Goal: Information Seeking & Learning: Check status

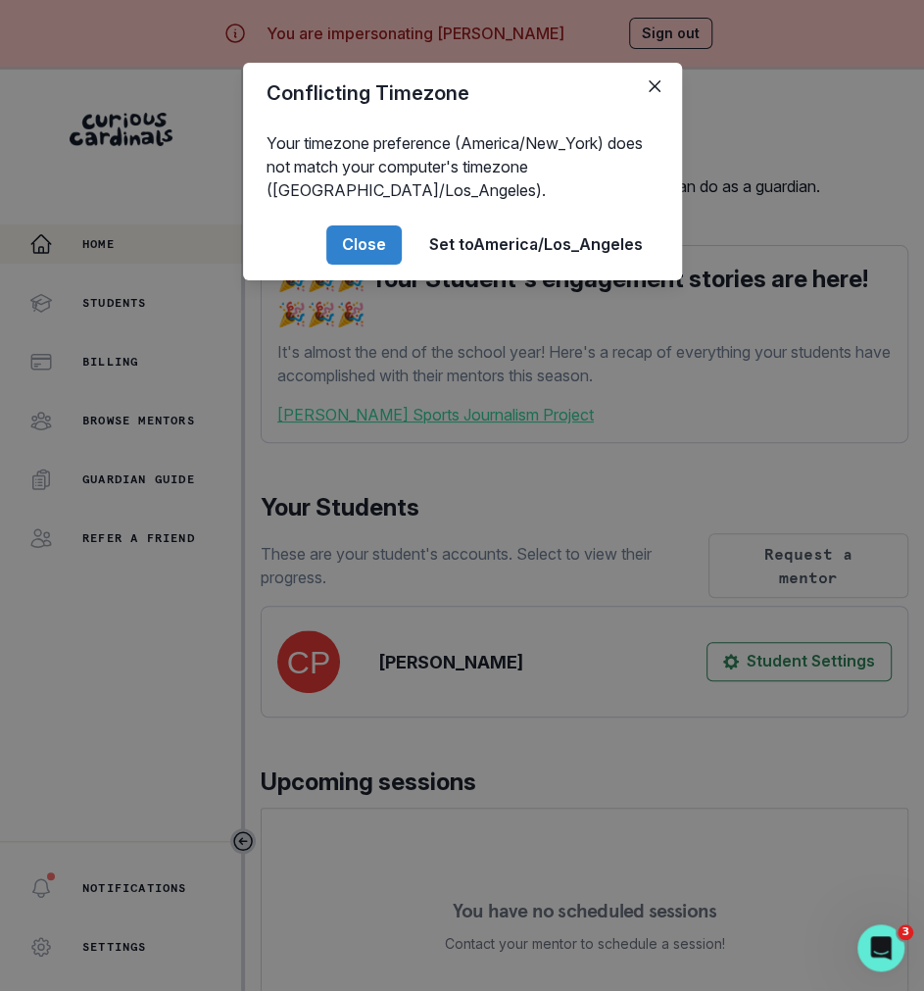
click at [479, 680] on div "Conflicting Timezone Your timezone preference (America/New_York) does not match…" at bounding box center [462, 495] width 924 height 991
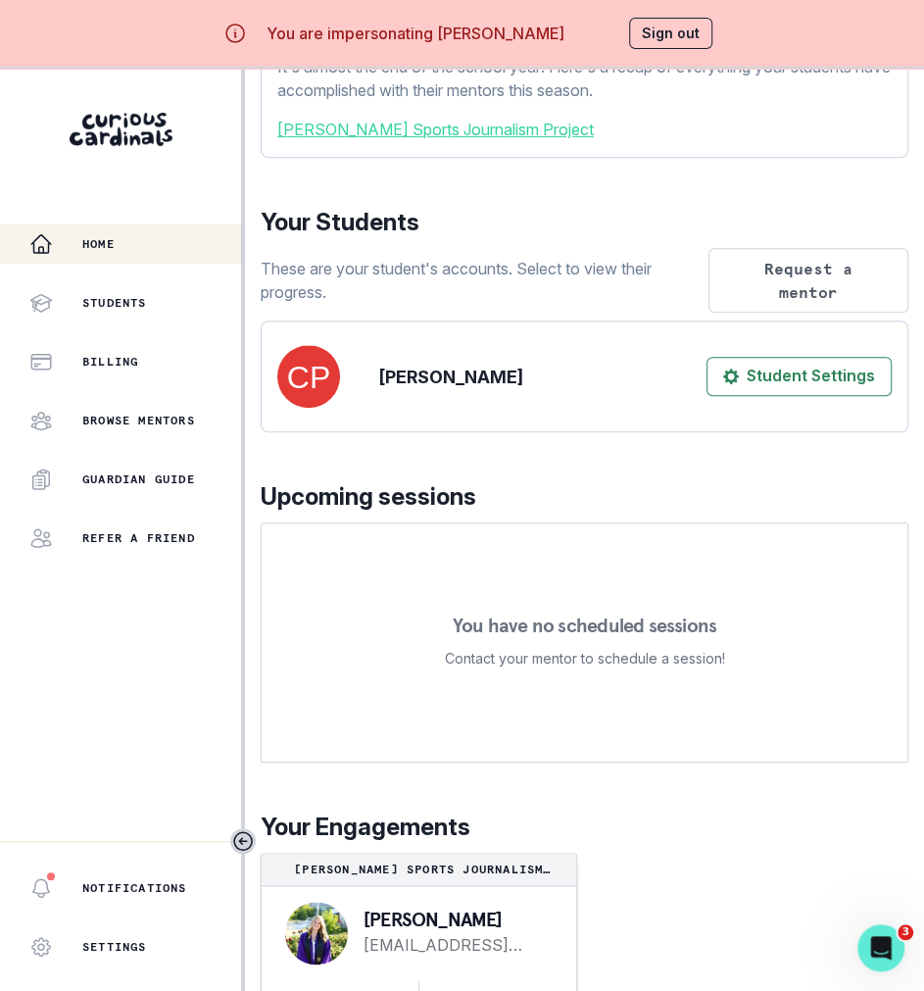
scroll to position [69, 0]
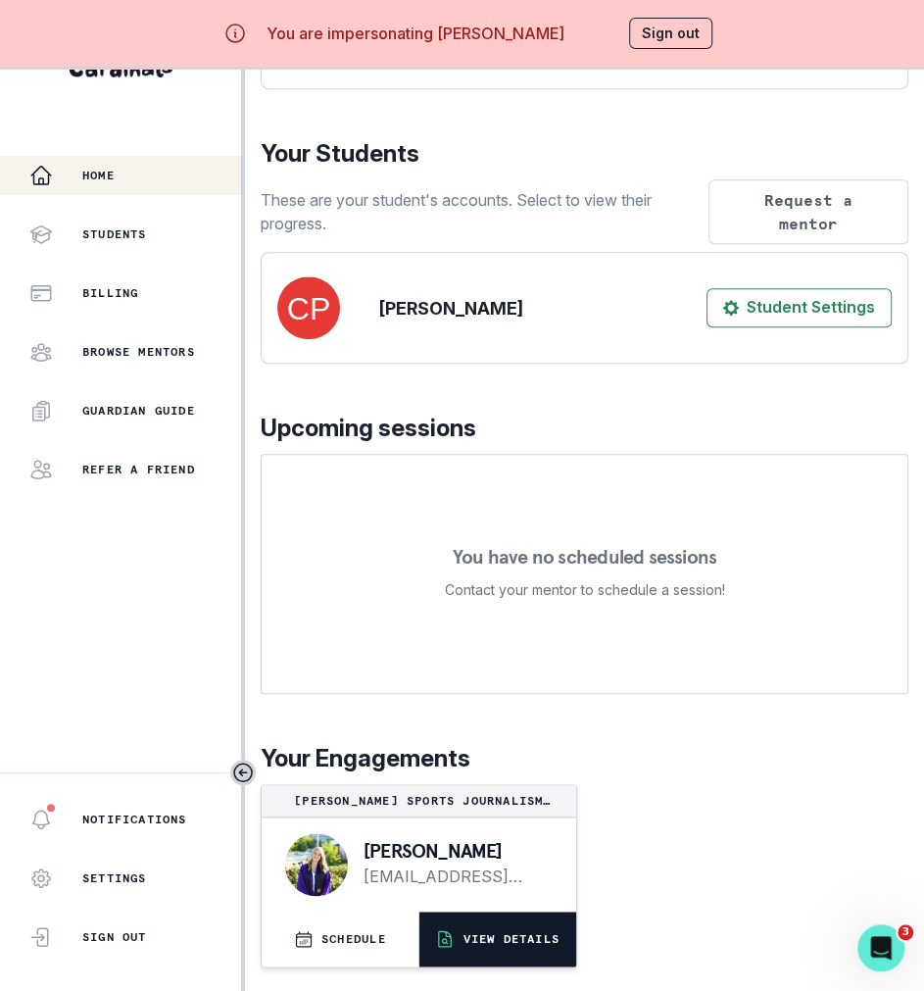
click at [475, 936] on p "VIEW DETAILS" at bounding box center [511, 939] width 96 height 16
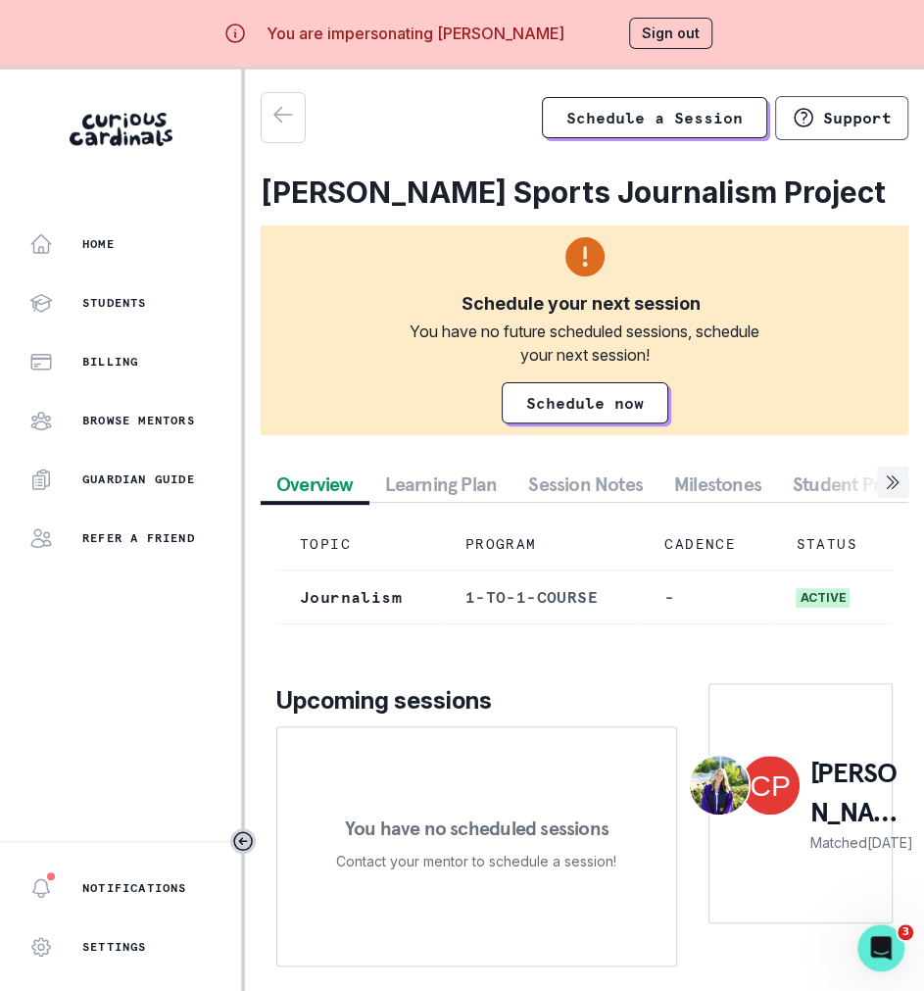
click at [796, 476] on button "Student Profile" at bounding box center [854, 484] width 154 height 35
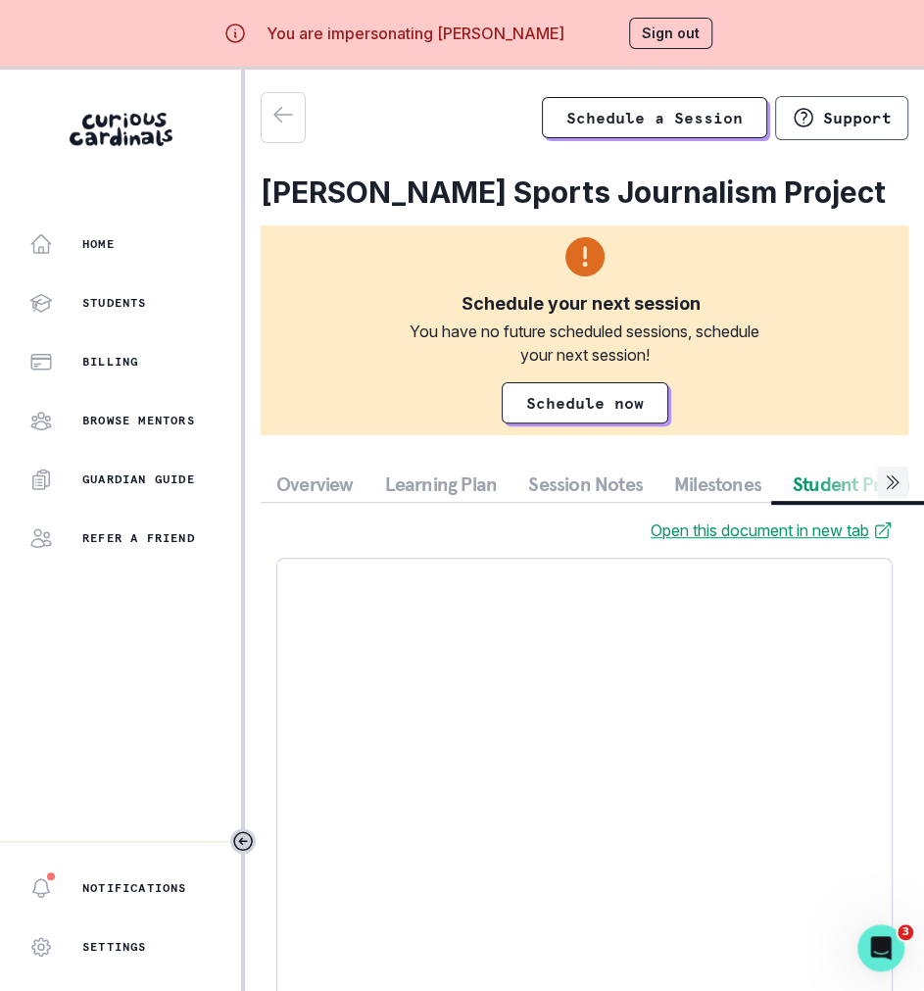
click at [588, 480] on button "Session Notes" at bounding box center [586, 484] width 146 height 35
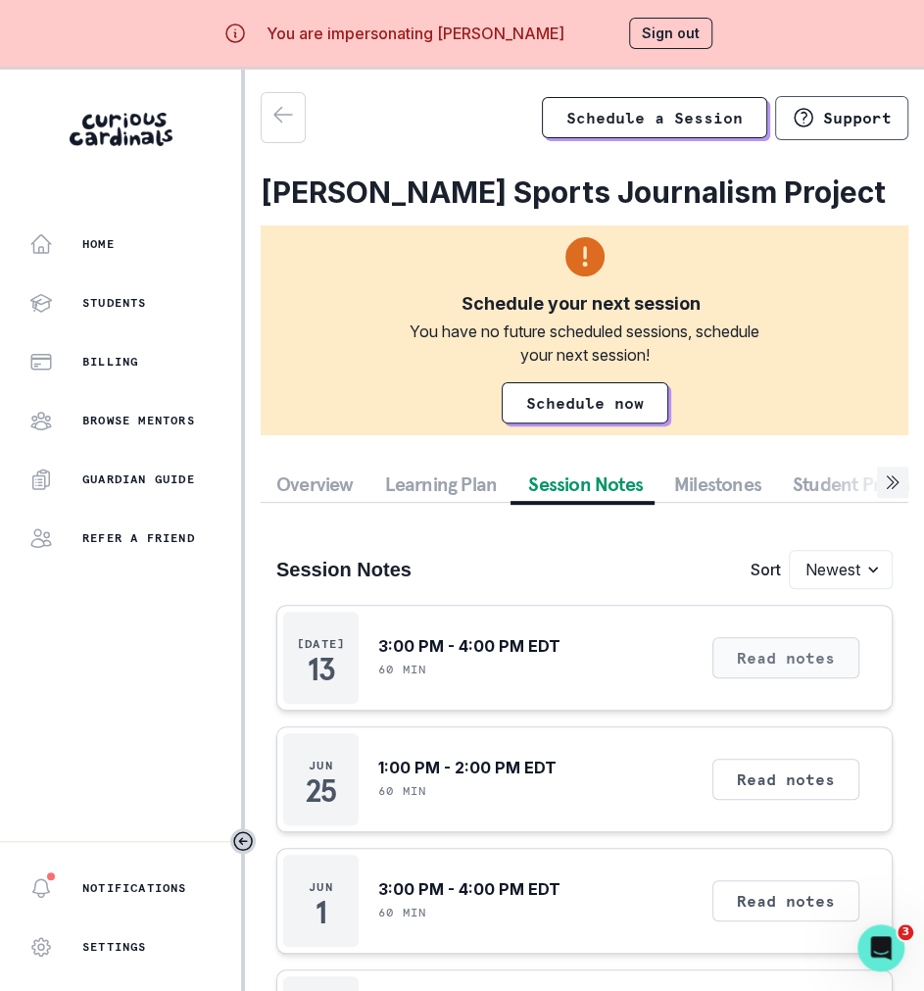
click at [754, 665] on button "Read notes" at bounding box center [786, 657] width 147 height 41
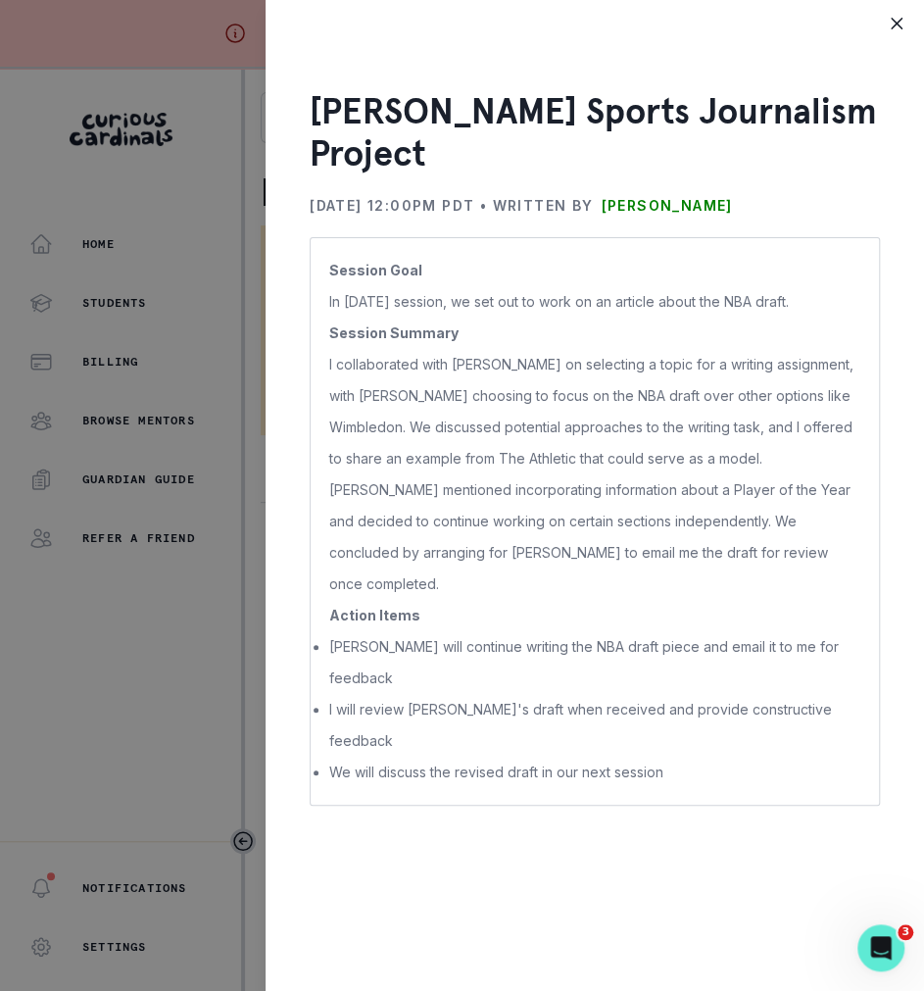
click at [255, 680] on div "[PERSON_NAME] Sports Journalism Project [DATE] 12:00PM PDT • Written by [PERSON…" at bounding box center [462, 495] width 924 height 991
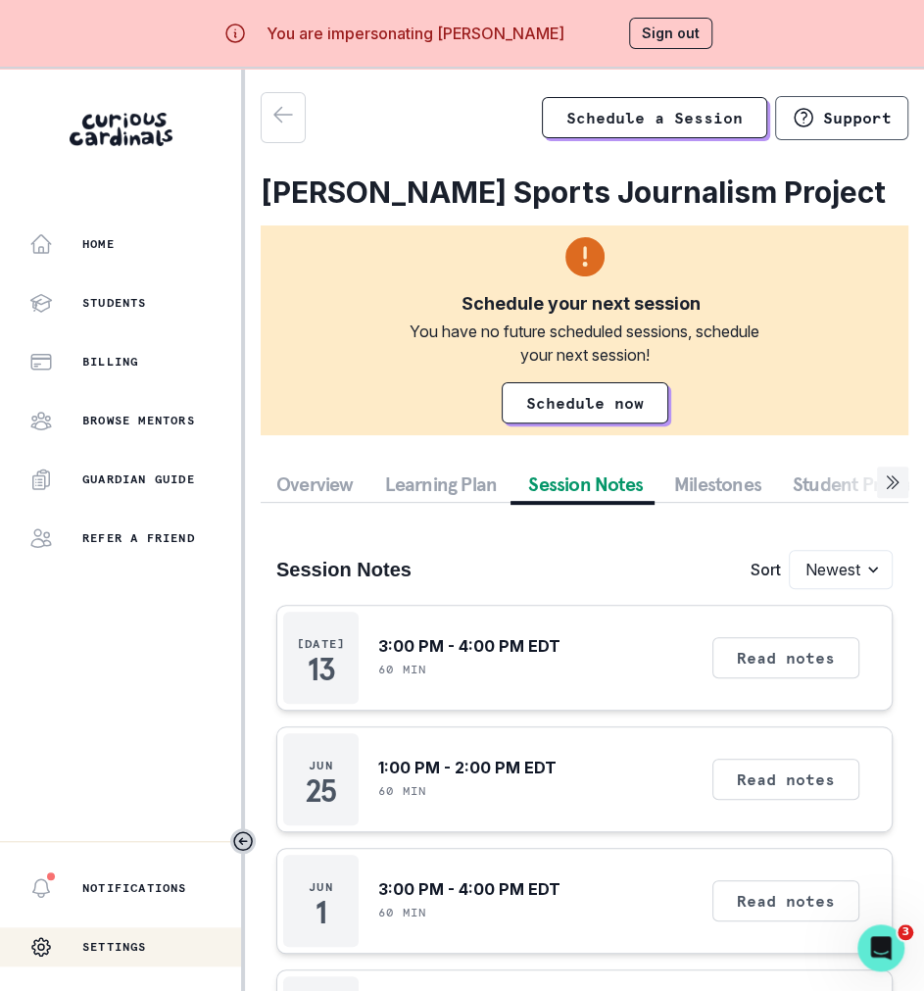
click at [150, 927] on div "Settings" at bounding box center [120, 946] width 241 height 39
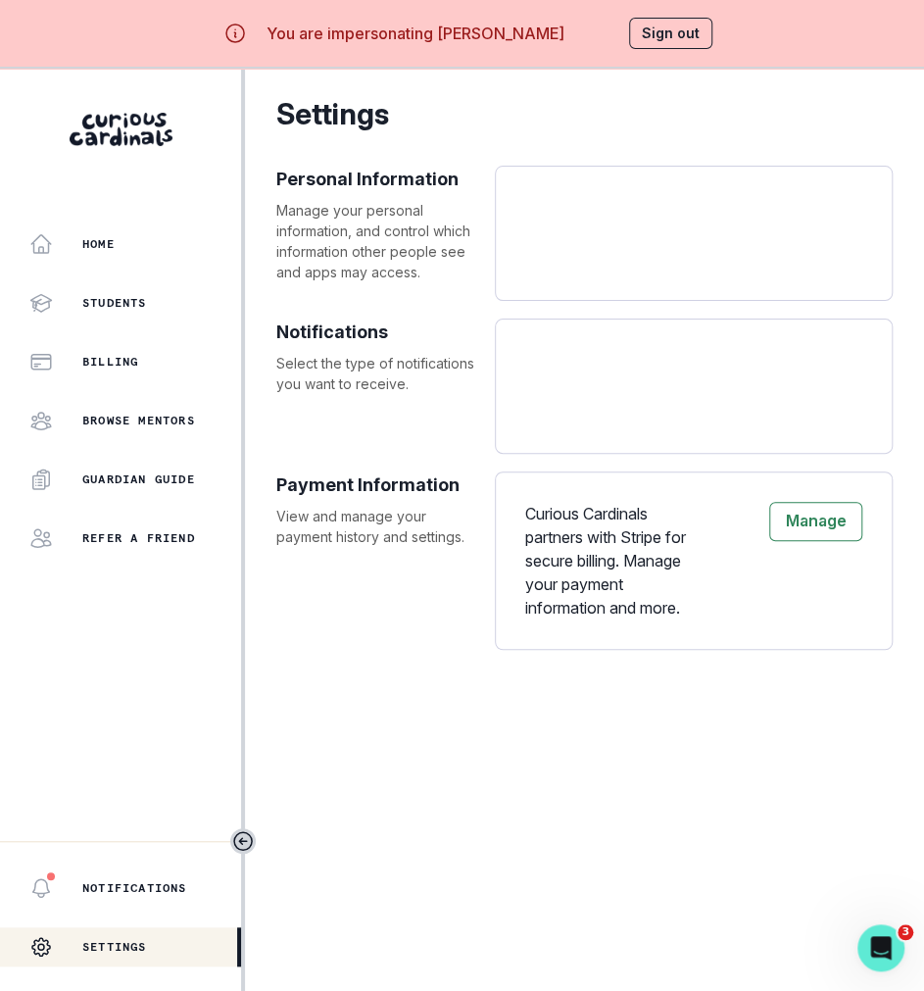
select select "America/New_York"
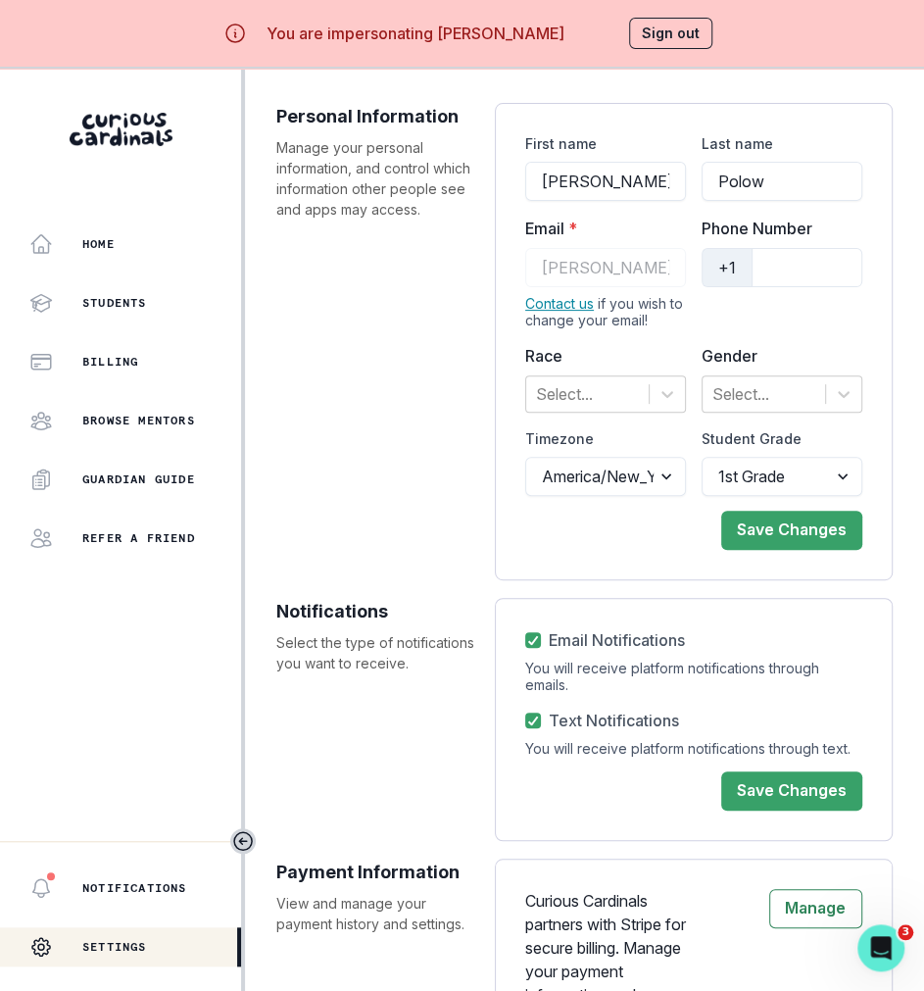
scroll to position [155, 0]
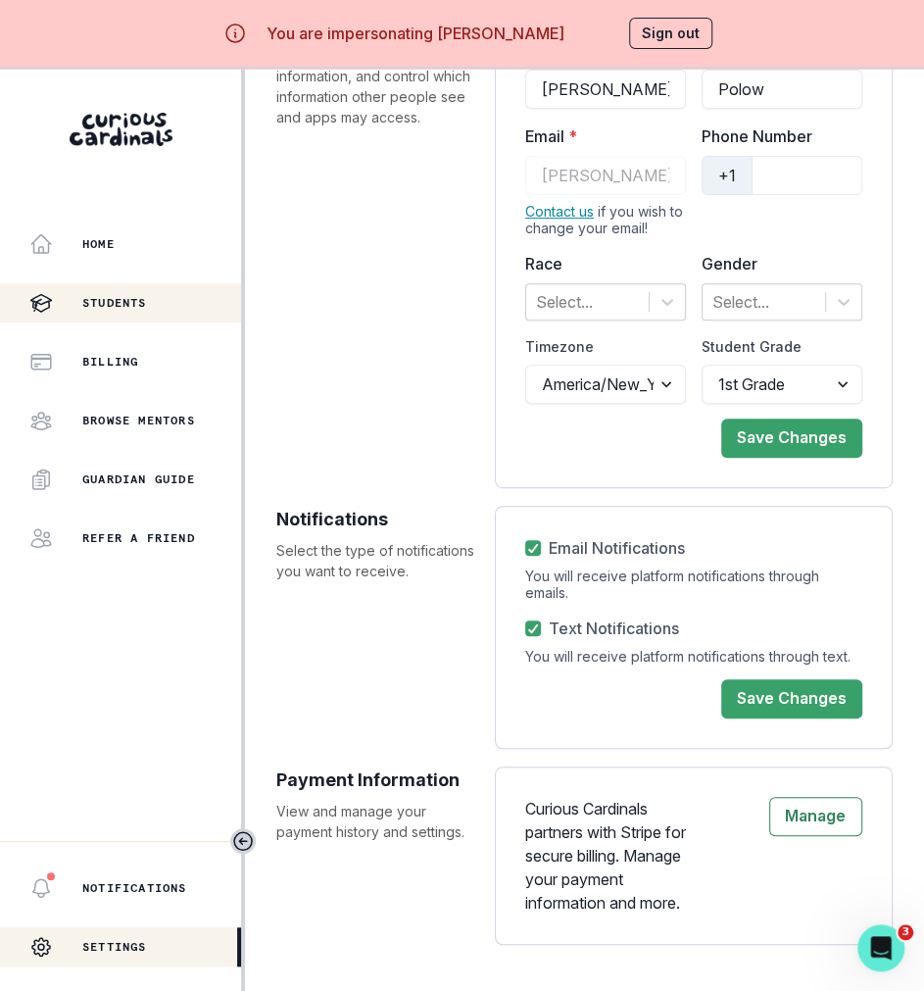
click at [156, 311] on div "Students" at bounding box center [135, 303] width 212 height 24
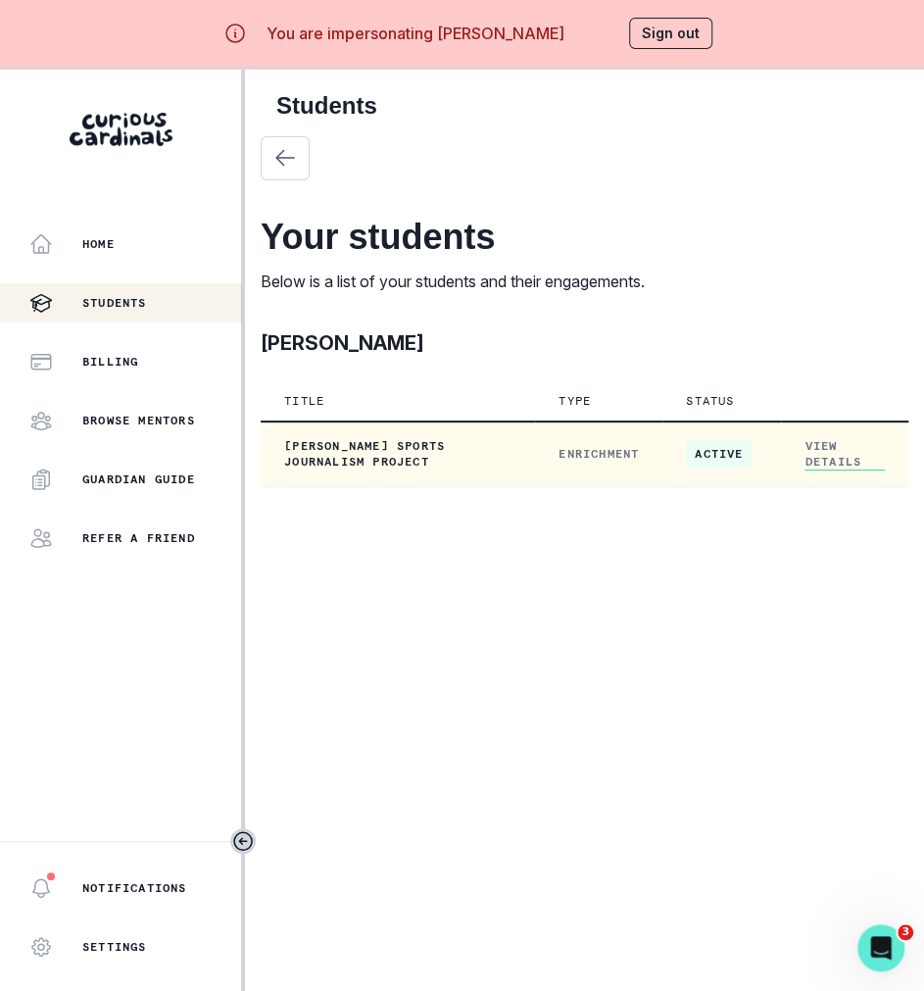
click at [807, 452] on link "View Details" at bounding box center [845, 454] width 80 height 32
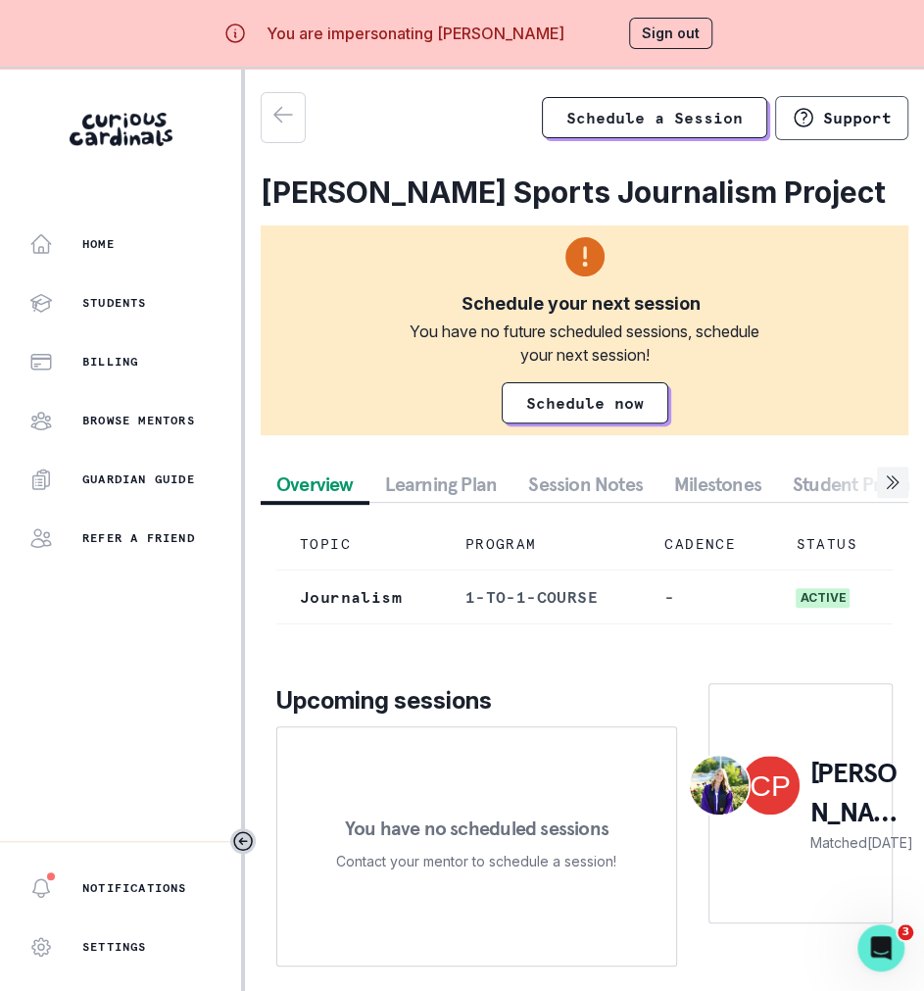
click at [579, 481] on button "Session Notes" at bounding box center [586, 484] width 146 height 35
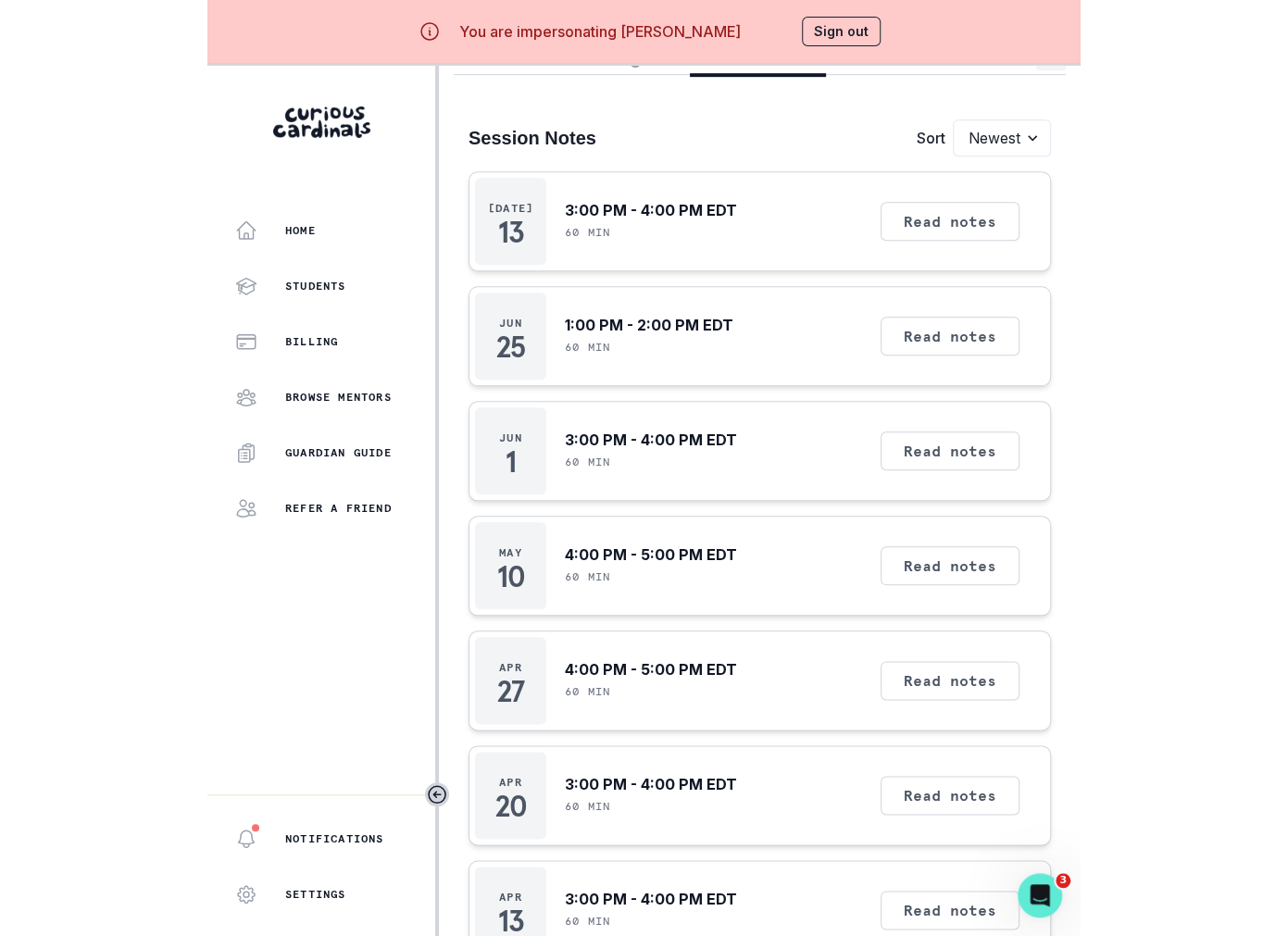
scroll to position [412, 0]
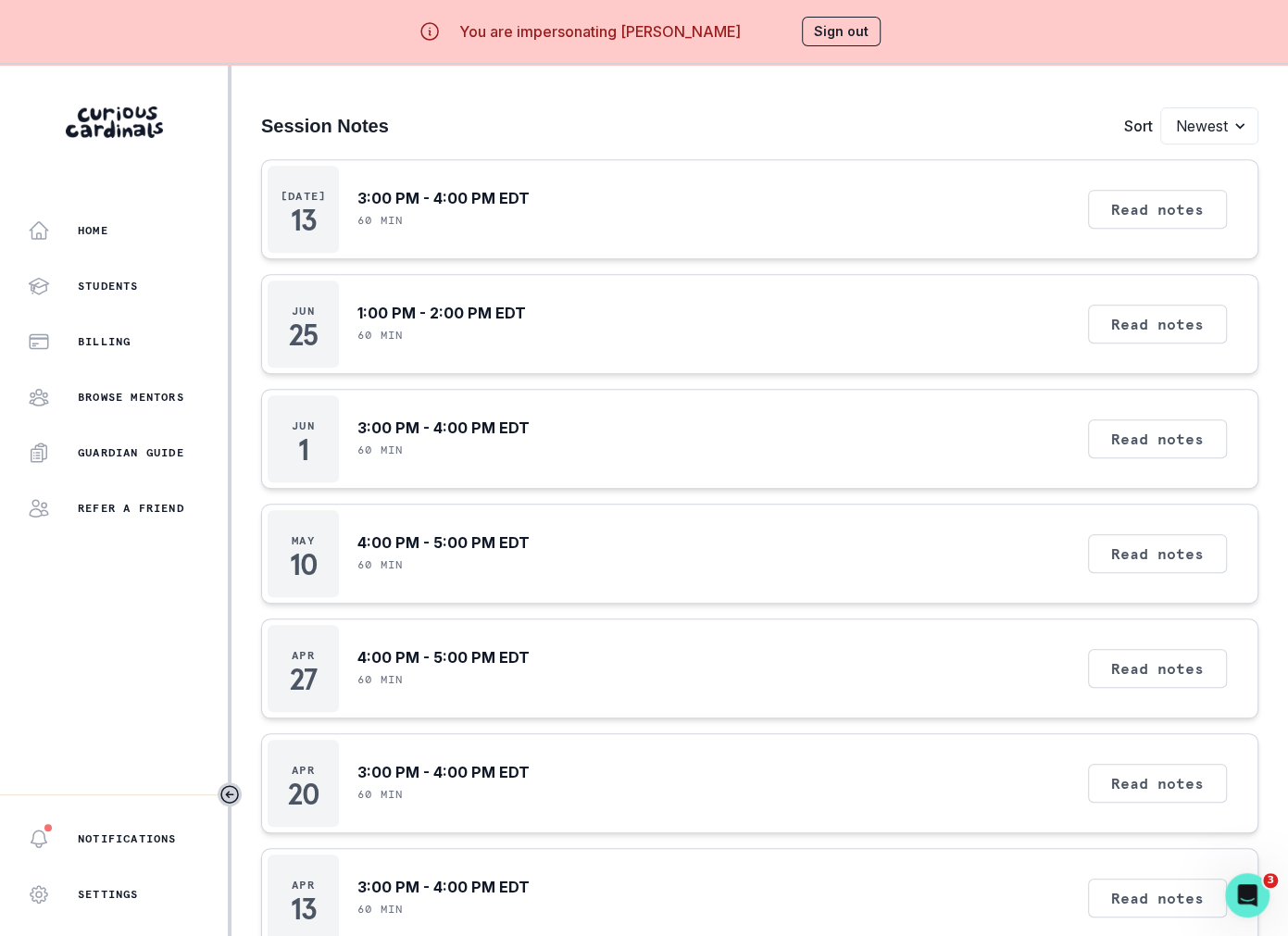
click at [820, 22] on button "Sign out" at bounding box center [840, 31] width 78 height 29
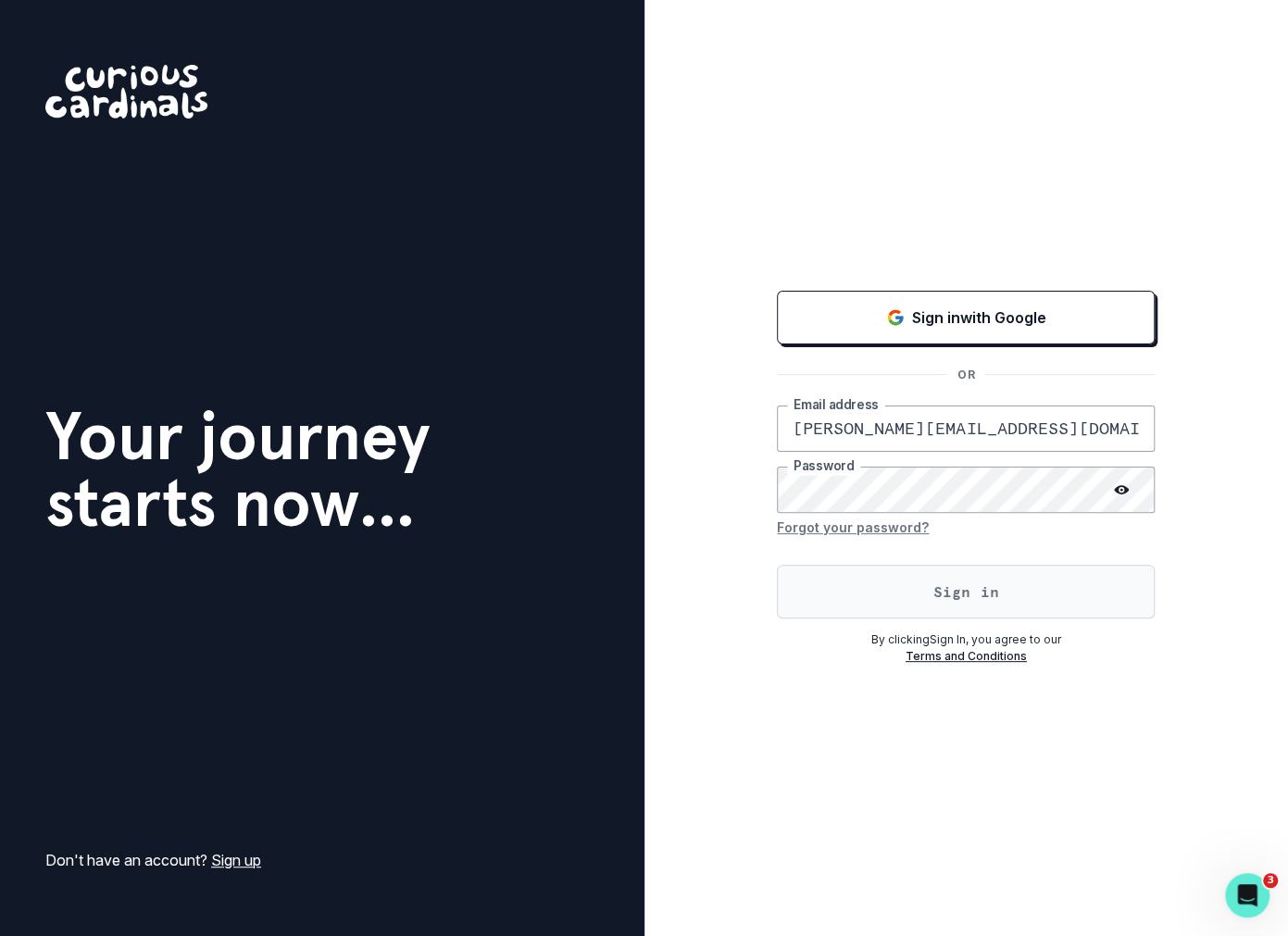
click at [872, 600] on button "Sign in" at bounding box center [965, 591] width 378 height 54
